Goal: Task Accomplishment & Management: Complete application form

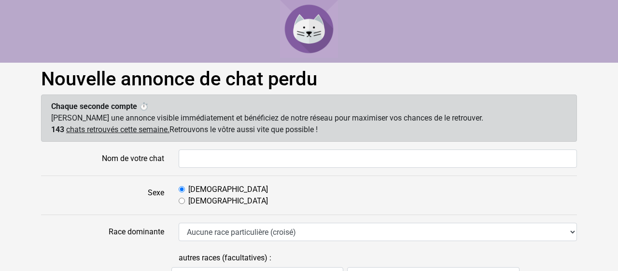
click at [200, 201] on label "Femelle" at bounding box center [228, 201] width 80 height 12
click at [185, 201] on input "Femelle" at bounding box center [182, 201] width 6 height 6
radio input "true"
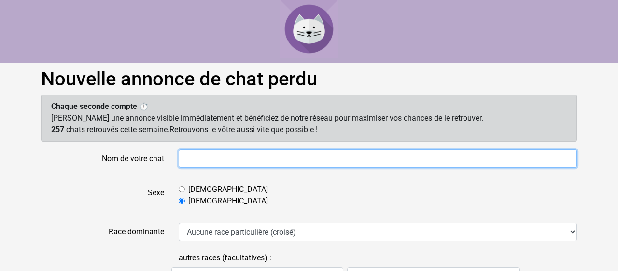
click at [195, 158] on input "Nom de votre chat" at bounding box center [378, 159] width 398 height 18
type input "Ginny"
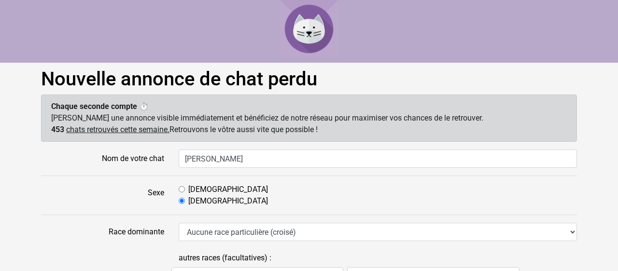
click at [77, 205] on label "Sexe" at bounding box center [103, 195] width 138 height 23
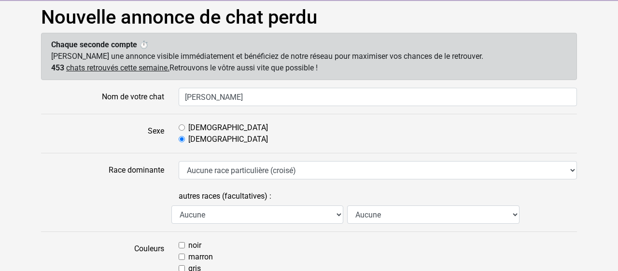
scroll to position [66, 0]
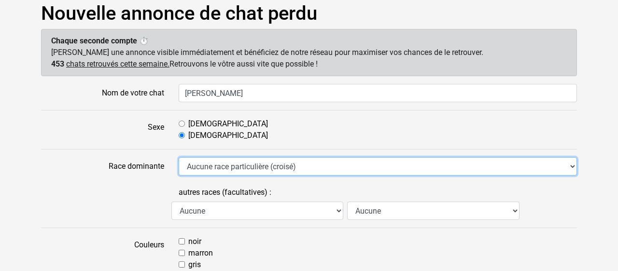
click at [211, 164] on select "Aucune race particulière (croisé) Abyssin Américain à poil dur American Bobtail…" at bounding box center [378, 166] width 398 height 18
select select "18"
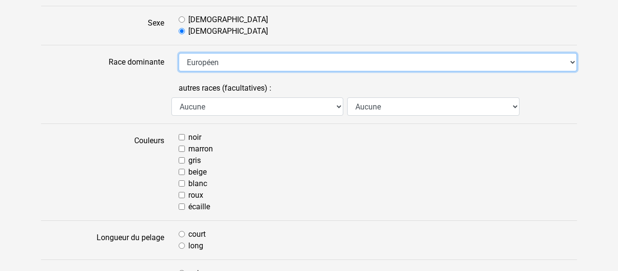
scroll to position [178, 0]
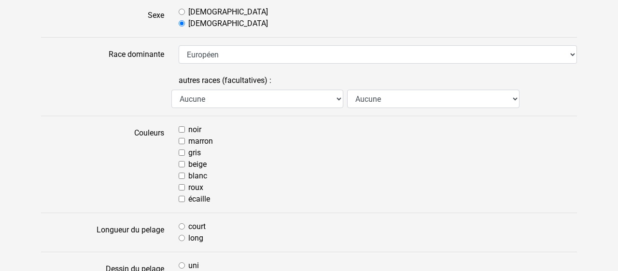
click at [185, 128] on div "noir" at bounding box center [378, 130] width 398 height 12
click at [183, 131] on input "noir" at bounding box center [182, 129] width 6 height 6
checkbox input "true"
click at [181, 175] on input "blanc" at bounding box center [182, 176] width 6 height 6
checkbox input "true"
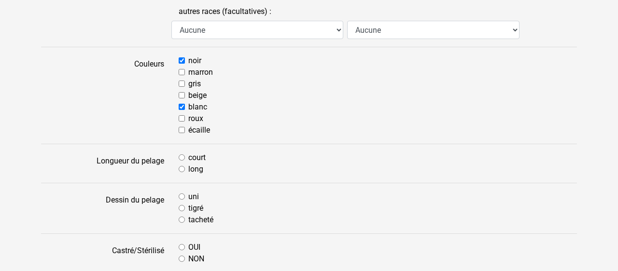
scroll to position [254, 0]
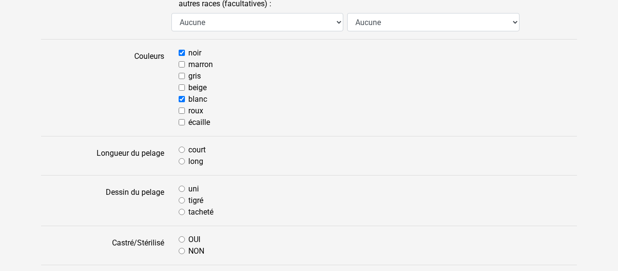
click at [179, 160] on input "long" at bounding box center [182, 161] width 6 height 6
radio input "true"
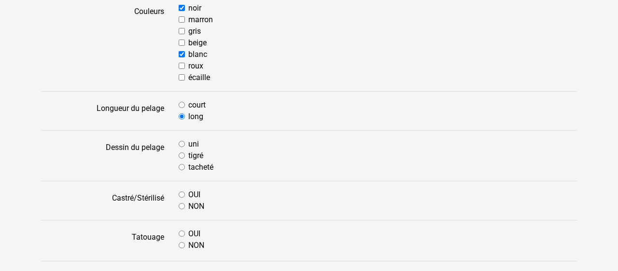
scroll to position [305, 0]
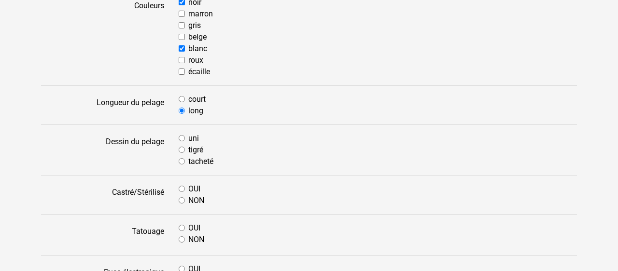
click at [181, 163] on input "tacheté" at bounding box center [182, 161] width 6 height 6
radio input "true"
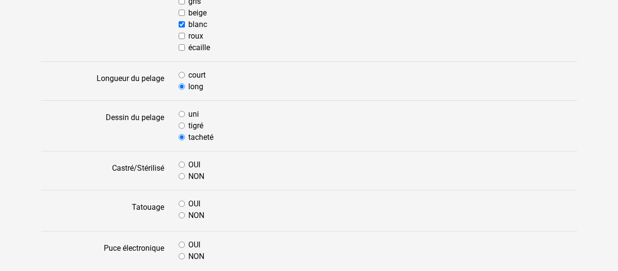
scroll to position [346, 0]
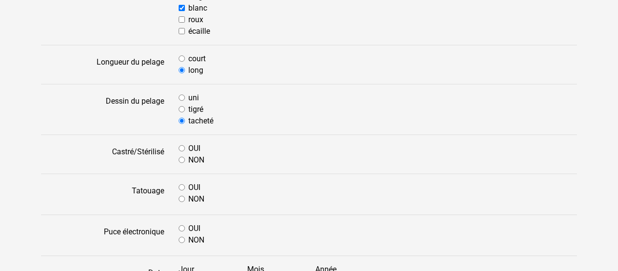
click at [180, 149] on input "OUI" at bounding box center [182, 148] width 6 height 6
radio input "true"
click at [181, 202] on input "NON" at bounding box center [182, 199] width 6 height 6
radio input "true"
click at [183, 231] on input "OUI" at bounding box center [182, 228] width 6 height 6
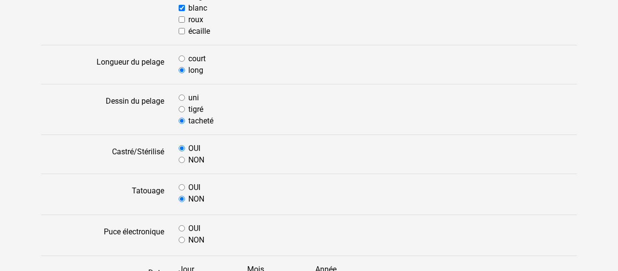
radio input "true"
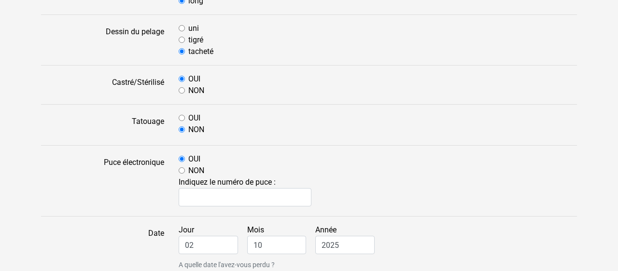
scroll to position [416, 0]
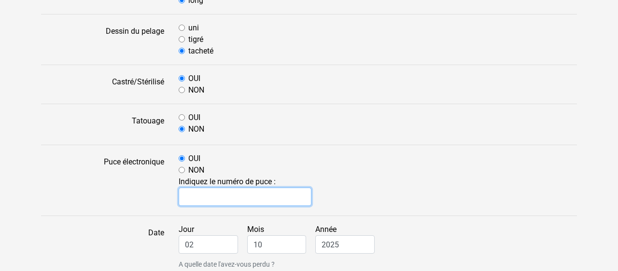
click at [220, 195] on input "text" at bounding box center [245, 197] width 133 height 18
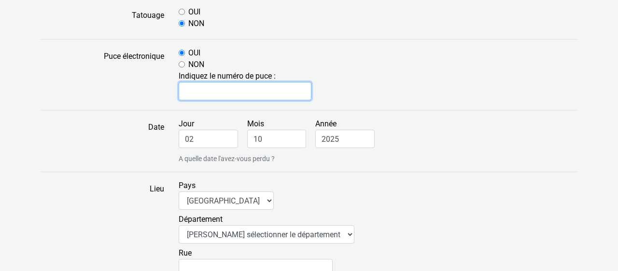
scroll to position [522, 0]
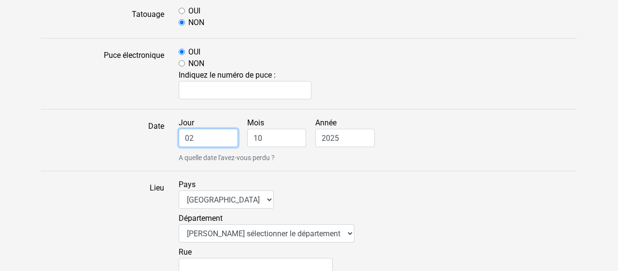
click at [223, 140] on input "02" at bounding box center [208, 138] width 59 height 18
drag, startPoint x: 209, startPoint y: 138, endPoint x: 155, endPoint y: 141, distance: 54.2
click at [155, 141] on div "Date Jour 02 Mois 10 Année 2025 A quelle date l'avez-vous perdu ?" at bounding box center [309, 140] width 550 height 46
type input "30"
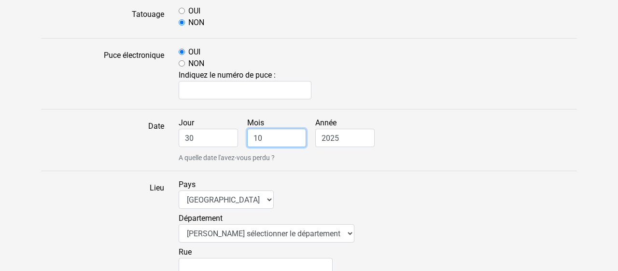
drag, startPoint x: 272, startPoint y: 133, endPoint x: 233, endPoint y: 118, distance: 41.7
click at [234, 119] on div "Jour 30 Mois 10 Année 2025 A quelle date l'avez-vous perdu ?" at bounding box center [377, 140] width 413 height 46
type input "1"
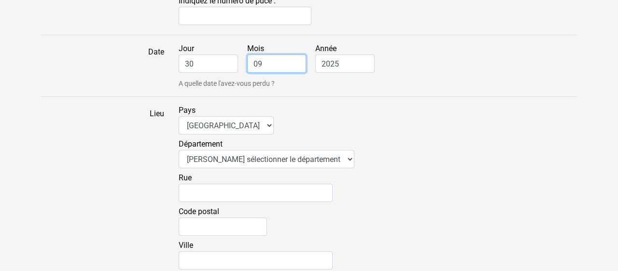
scroll to position [596, 0]
type input "09"
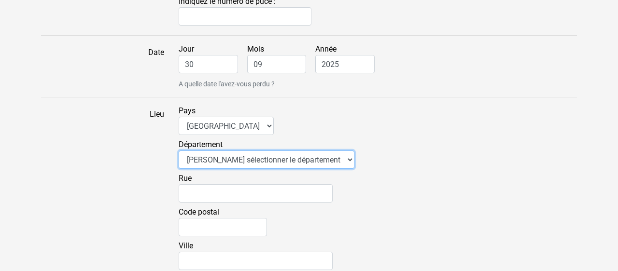
click at [208, 162] on select "Veuillez sélectionner le département 01 - Ain 02 - Aisne 03 - Allier 04 - Alpes…" at bounding box center [267, 160] width 176 height 18
select select "77"
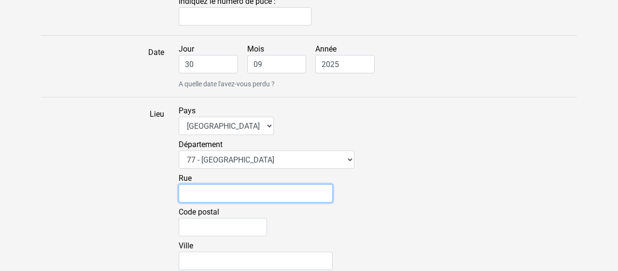
click at [221, 192] on input "Rue" at bounding box center [256, 193] width 154 height 18
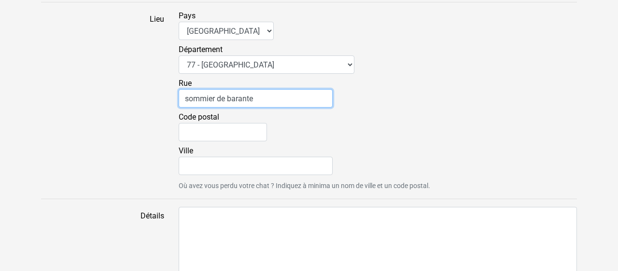
scroll to position [696, 0]
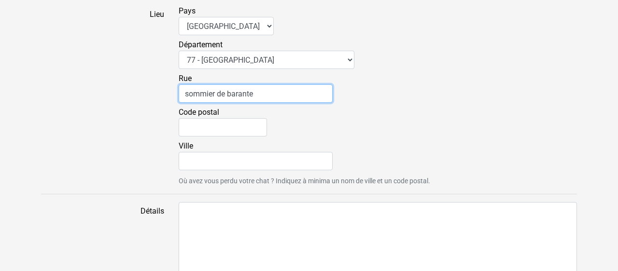
type input "sommier de barante"
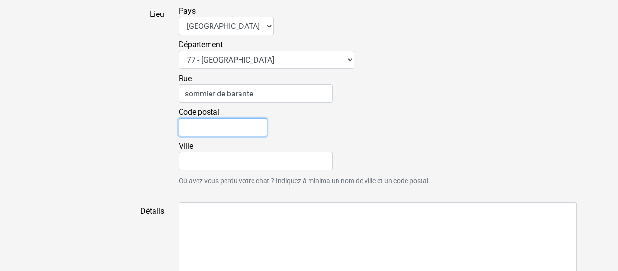
click at [230, 132] on input "Code postal" at bounding box center [223, 127] width 88 height 18
type input "77000"
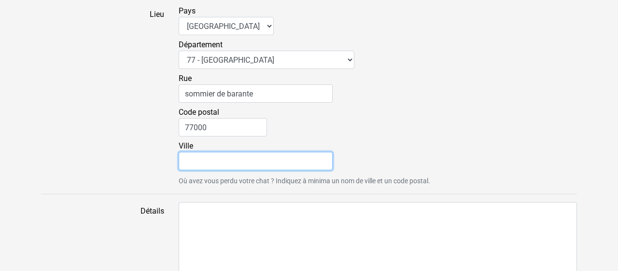
click at [195, 158] on input "Ville" at bounding box center [256, 161] width 154 height 18
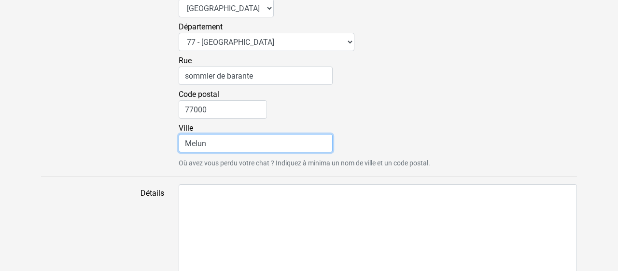
scroll to position [754, 0]
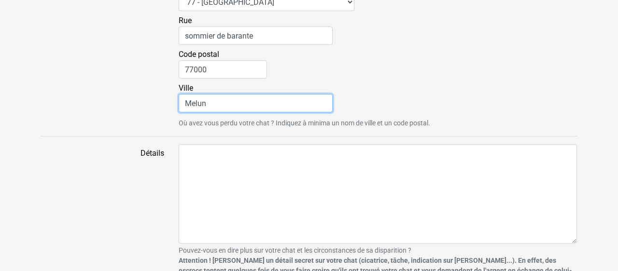
type input "Melun"
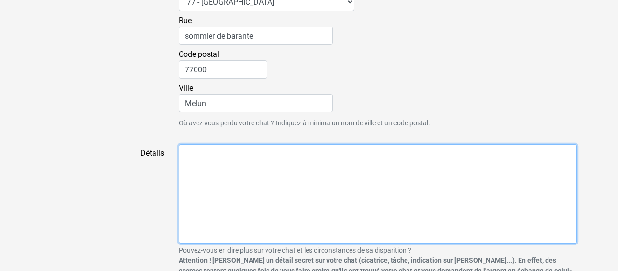
click at [240, 168] on textarea "Détails" at bounding box center [378, 193] width 398 height 99
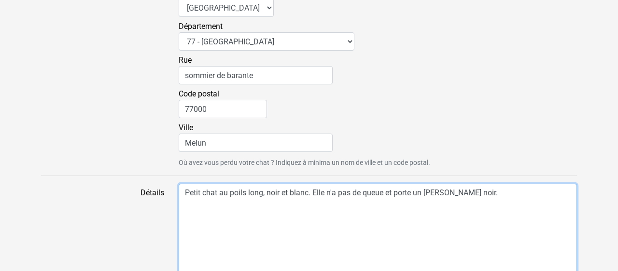
scroll to position [821, 0]
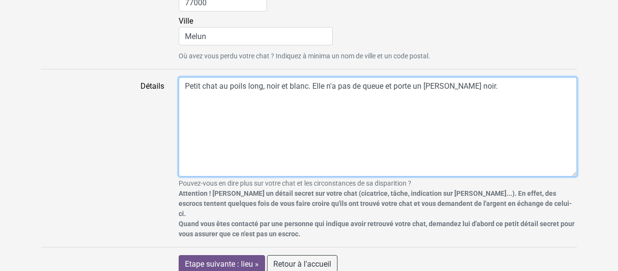
type textarea "Petit chat au poils long, noir et blanc. Elle n'a pas de queue et porte un coll…"
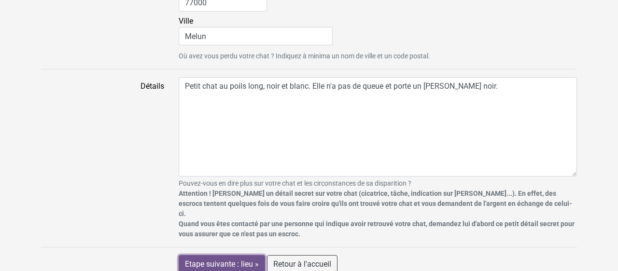
click at [223, 258] on input "Etape suivante : lieu »" at bounding box center [222, 264] width 86 height 18
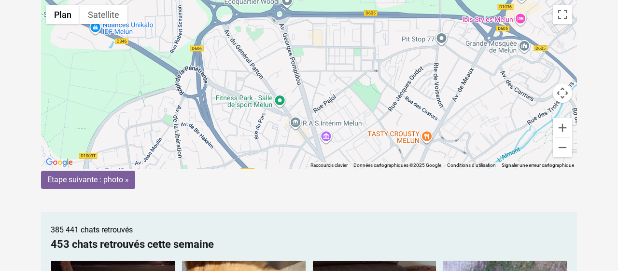
scroll to position [92, 0]
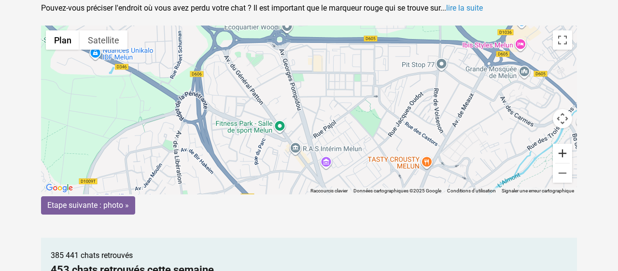
click at [566, 146] on button "Zoom avant" at bounding box center [562, 153] width 19 height 19
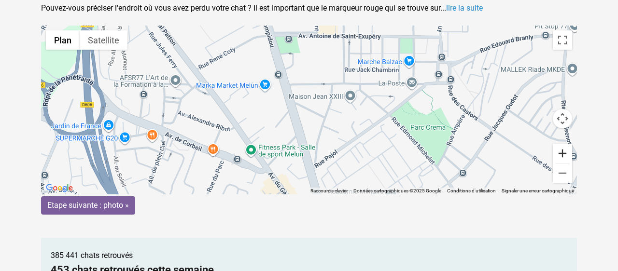
click at [566, 146] on button "Zoom avant" at bounding box center [562, 153] width 19 height 19
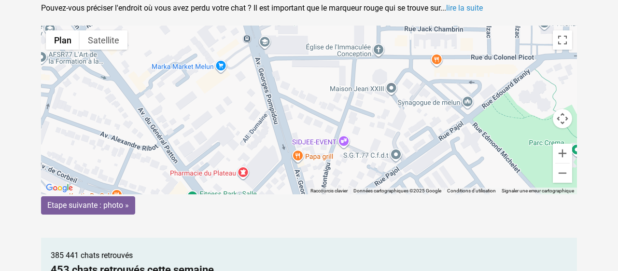
click at [271, 88] on div "Pour activer le glissement avec le clavier, appuyez sur Alt+Entrée. Une fois ce…" at bounding box center [309, 110] width 536 height 169
drag, startPoint x: 309, startPoint y: 97, endPoint x: 279, endPoint y: 83, distance: 33.3
click at [279, 97] on gmp-advanced-marker at bounding box center [279, 97] width 0 height 0
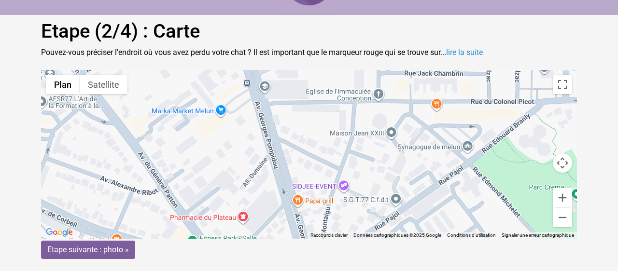
scroll to position [48, 0]
click at [322, 251] on div "Etape suivante : photo »" at bounding box center [309, 249] width 536 height 18
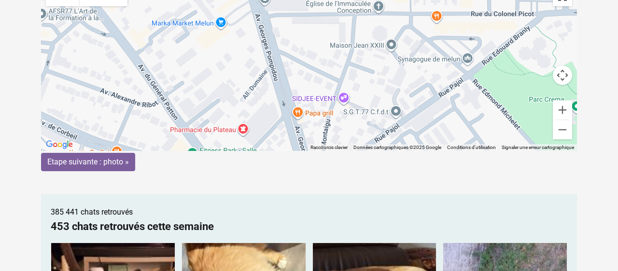
scroll to position [87, 0]
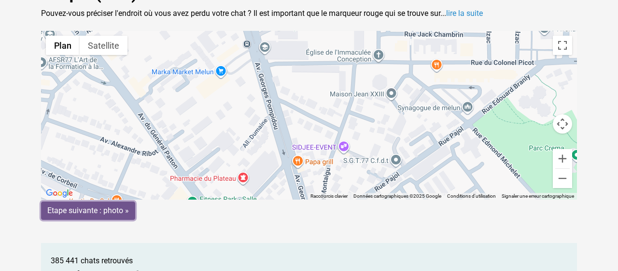
click at [120, 208] on input "Etape suivante : photo »" at bounding box center [88, 211] width 94 height 18
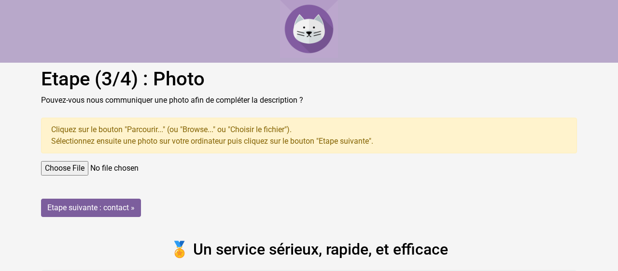
click at [83, 164] on input "file" at bounding box center [309, 168] width 536 height 14
type input "C:\fakepath\IMG_8568.HEIC"
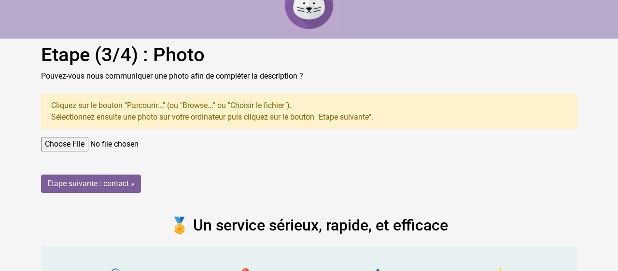
scroll to position [42, 0]
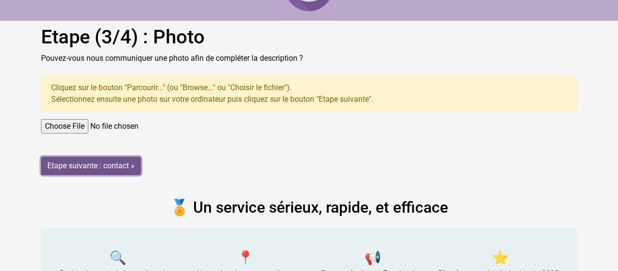
click at [108, 168] on input "Etape suivante : contact »" at bounding box center [91, 166] width 100 height 18
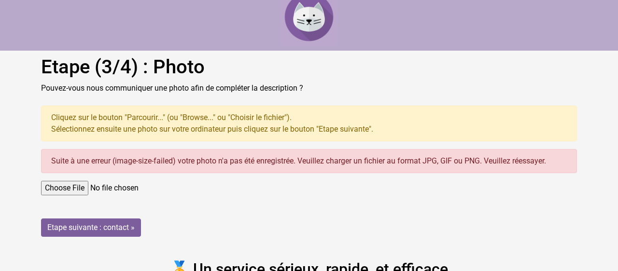
scroll to position [13, 0]
click at [84, 184] on input "file" at bounding box center [309, 188] width 536 height 14
type input "C:\fakepath\IMG_8568.jpg"
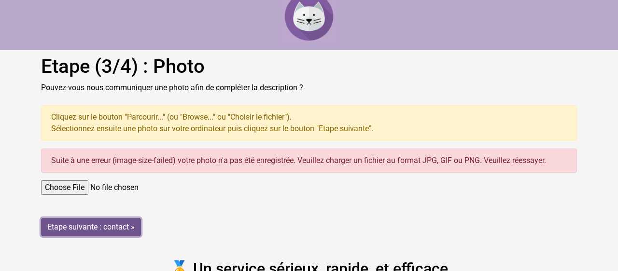
click at [106, 219] on input "Etape suivante : contact »" at bounding box center [91, 227] width 100 height 18
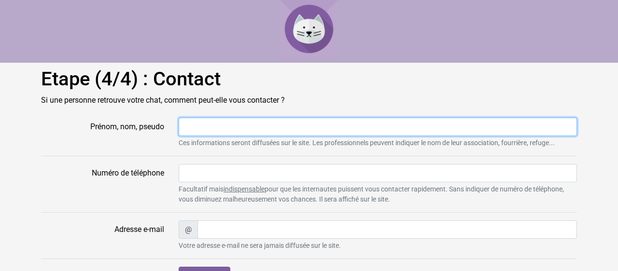
click at [198, 128] on input "Prénom, nom, pseudo" at bounding box center [378, 127] width 398 height 18
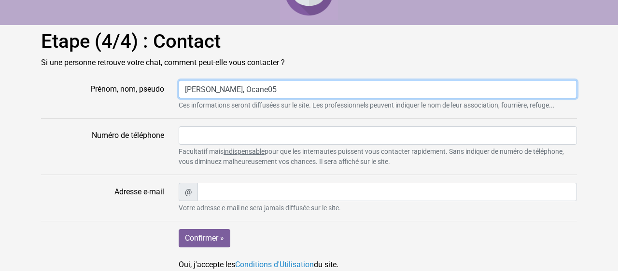
scroll to position [39, 0]
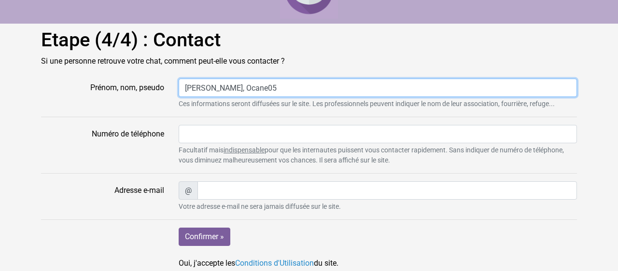
type input "[PERSON_NAME], Ocane05"
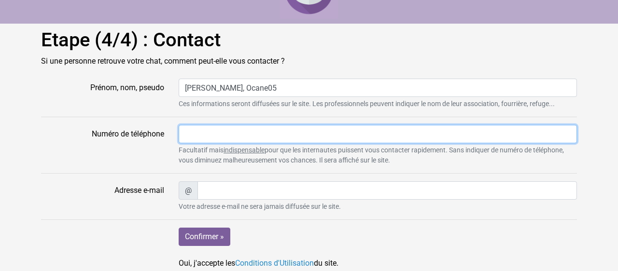
click at [203, 139] on input "Numéro de téléphone" at bounding box center [378, 134] width 398 height 18
type input "0617075129"
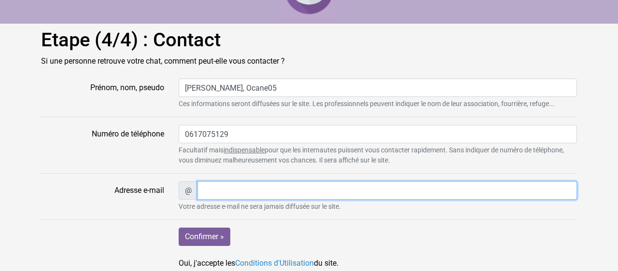
click at [221, 194] on input "Adresse e-mail" at bounding box center [386, 190] width 379 height 18
type input "0kitty1cat0@gmail.com"
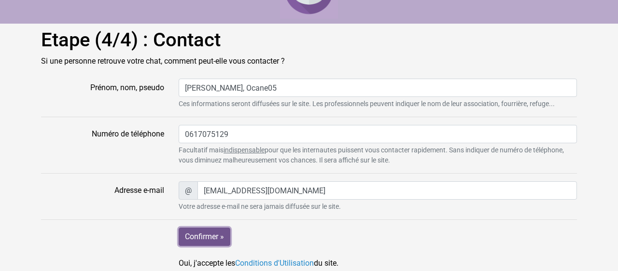
click at [217, 237] on input "Confirmer »" at bounding box center [205, 237] width 52 height 18
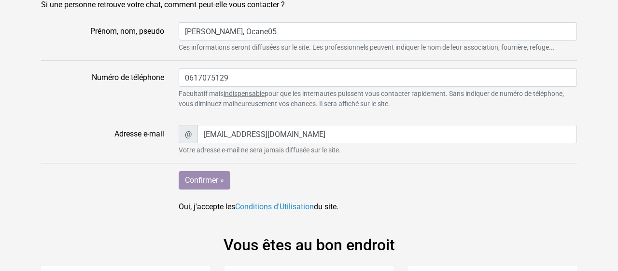
scroll to position [96, 0]
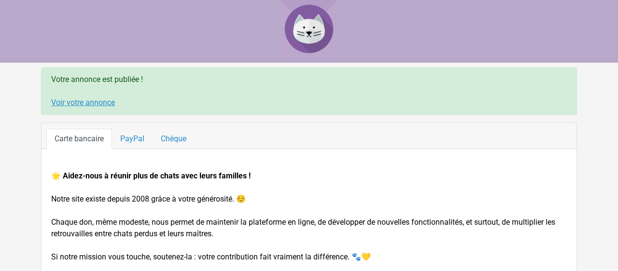
click at [74, 104] on link "Voir votre annonce" at bounding box center [83, 102] width 64 height 9
